Goal: Information Seeking & Learning: Learn about a topic

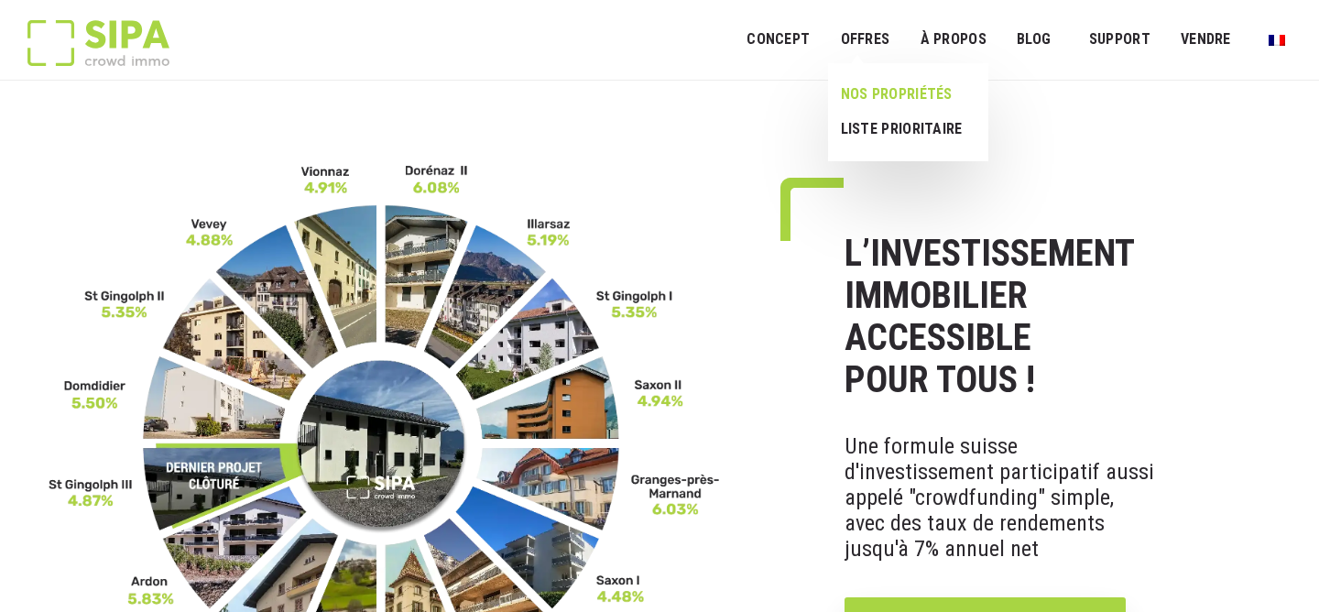
click at [881, 83] on link "NOS PROPRIÉTÉS" at bounding box center [901, 94] width 146 height 35
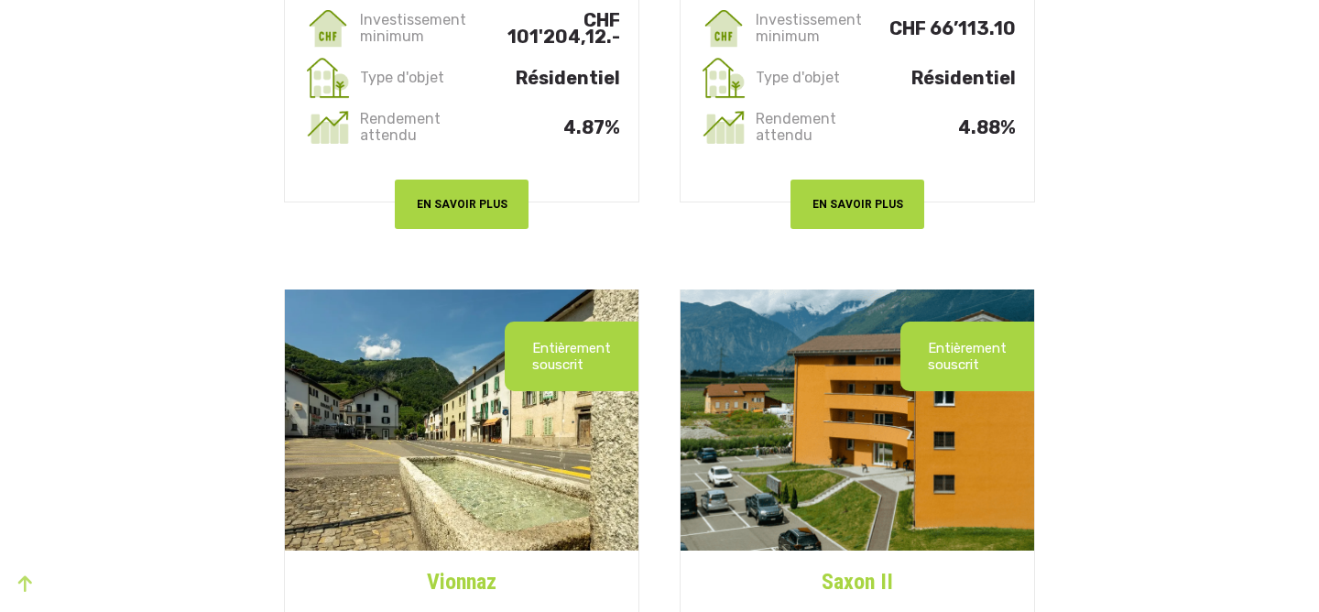
scroll to position [930, 0]
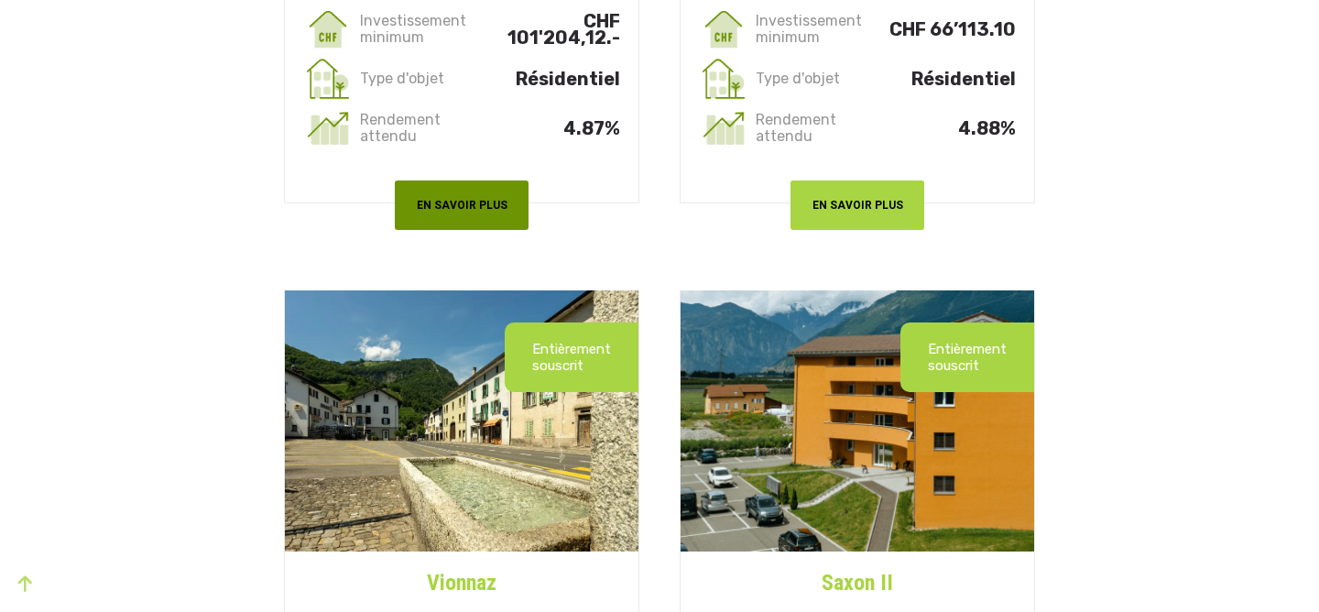
click at [443, 213] on button "EN SAVOIR PLUS" at bounding box center [462, 205] width 134 height 49
